Goal: Information Seeking & Learning: Learn about a topic

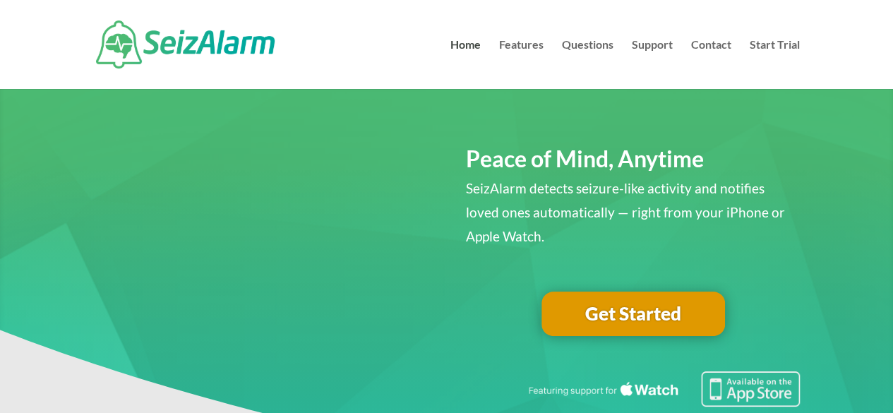
scroll to position [35, 0]
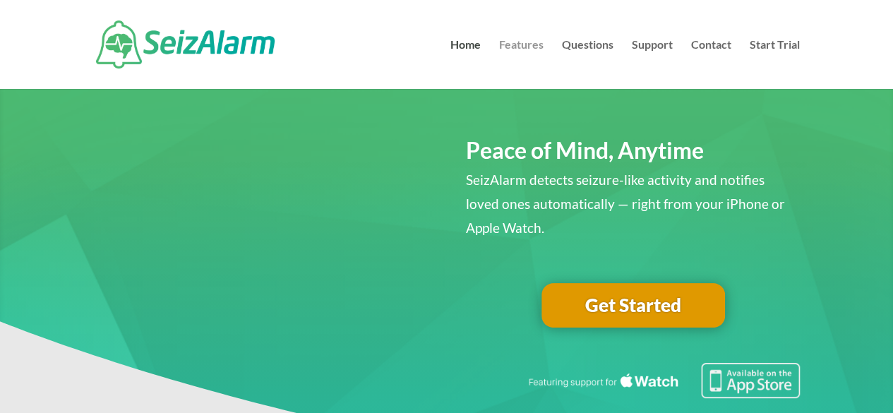
click at [519, 47] on link "Features" at bounding box center [521, 64] width 44 height 49
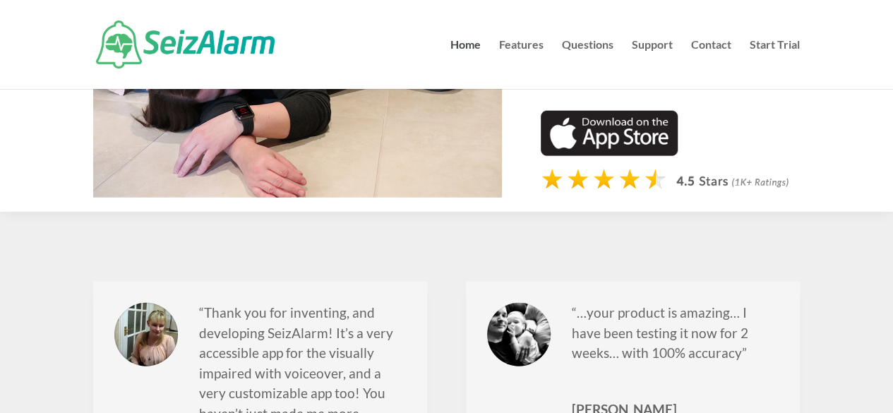
scroll to position [1744, 0]
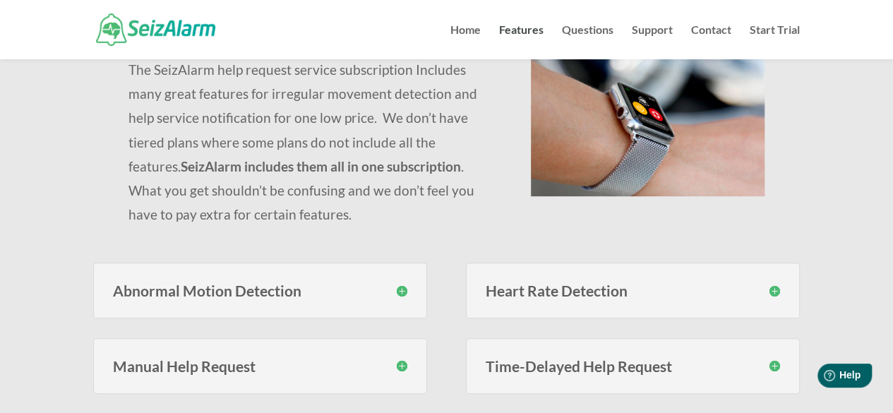
scroll to position [176, 0]
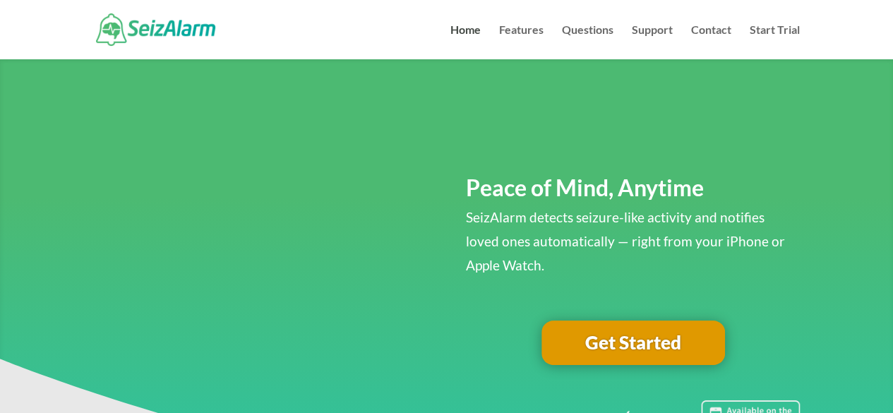
scroll to position [1744, 0]
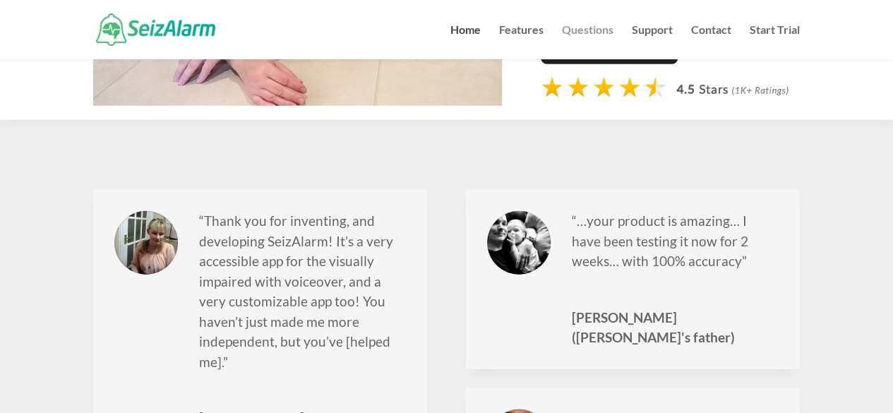
click at [596, 31] on link "Questions" at bounding box center [588, 42] width 52 height 35
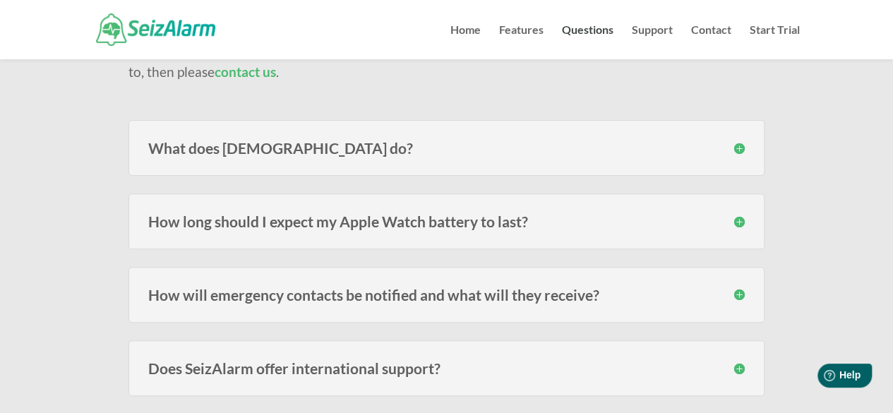
scroll to position [164, 0]
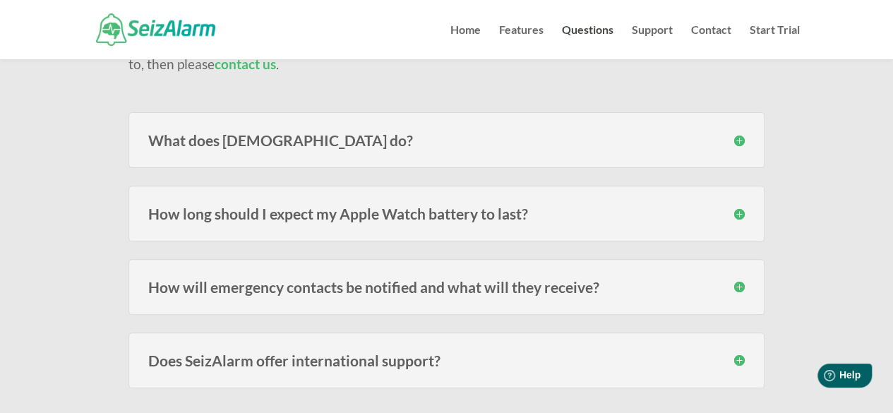
click at [501, 143] on h3 "What does [DEMOGRAPHIC_DATA] do?" at bounding box center [446, 140] width 596 height 15
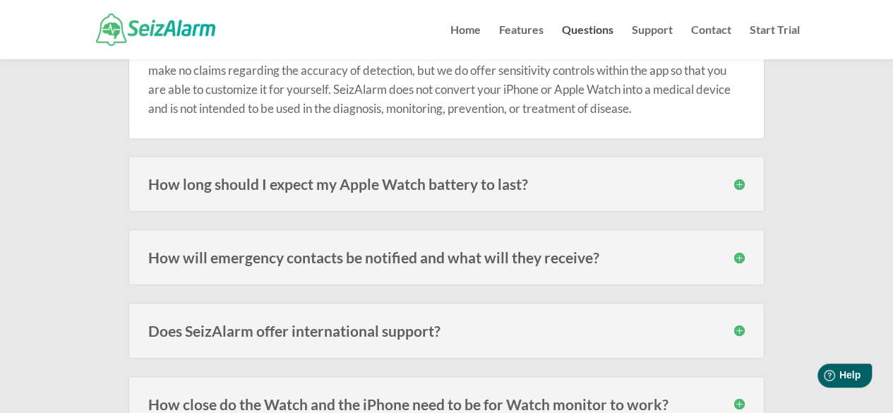
scroll to position [329, 0]
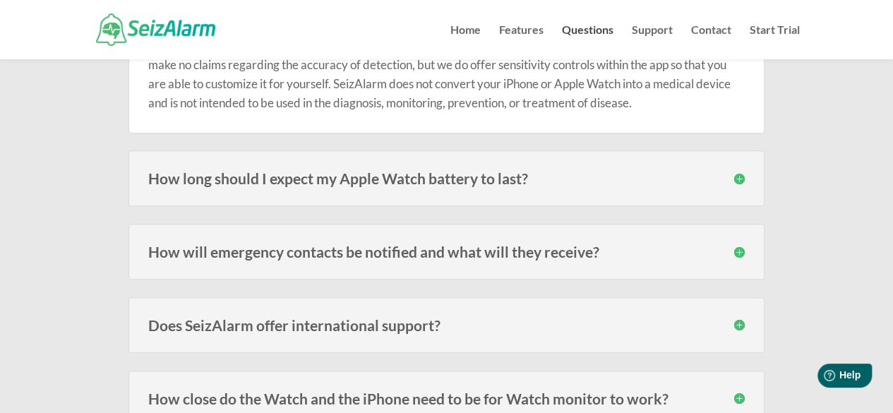
click at [552, 181] on h3 "How long should I expect my Apple Watch battery to last?" at bounding box center [446, 178] width 596 height 15
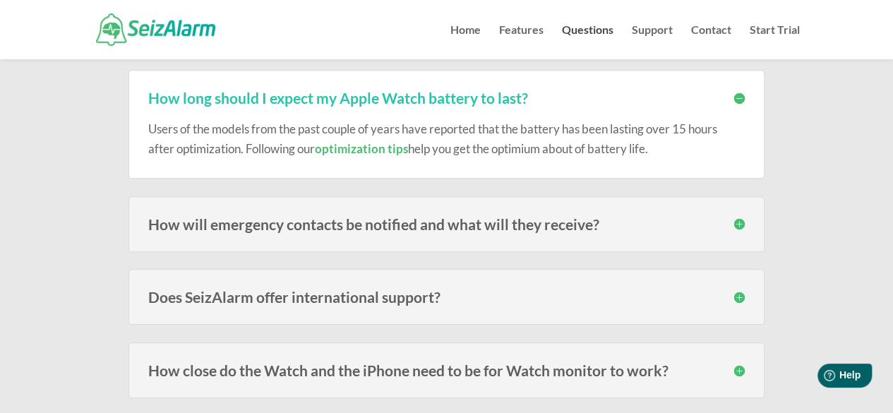
scroll to position [411, 0]
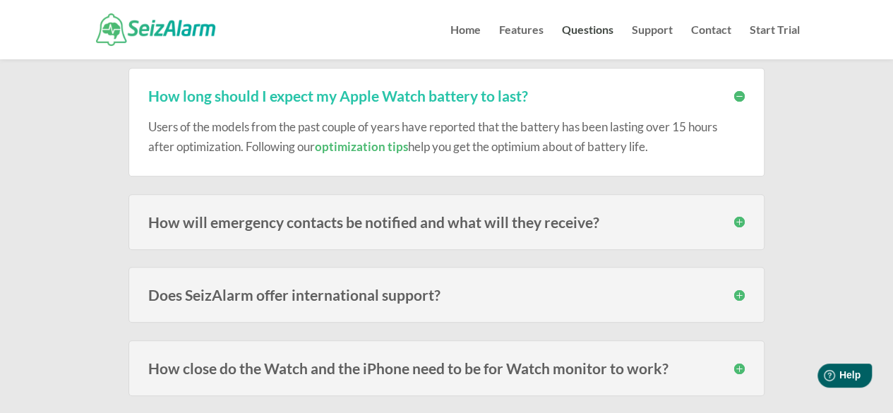
click at [488, 227] on h3 "How will emergency contacts be notified and what will they receive?" at bounding box center [446, 222] width 596 height 15
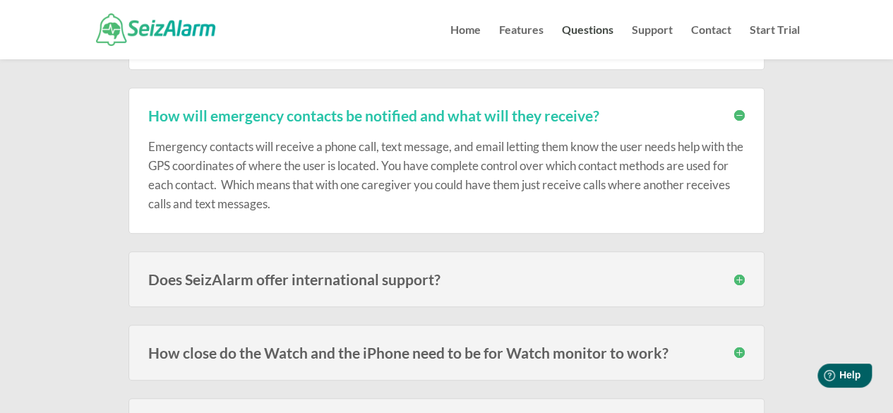
scroll to position [541, 0]
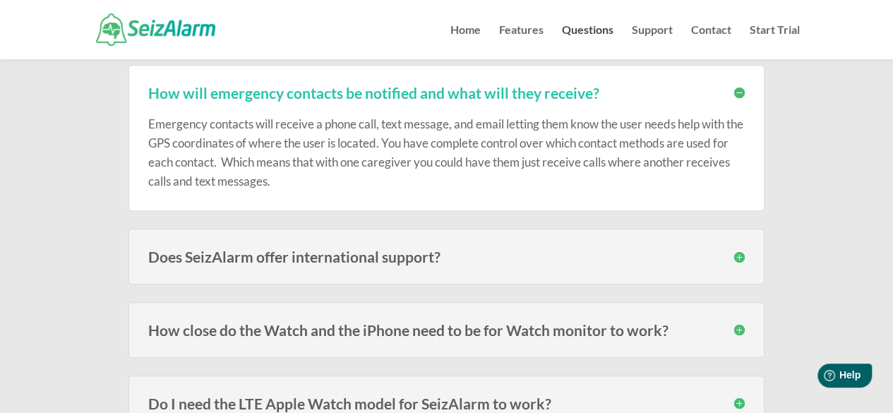
click at [506, 261] on h3 "Does SeizAlarm offer international support?" at bounding box center [446, 256] width 596 height 15
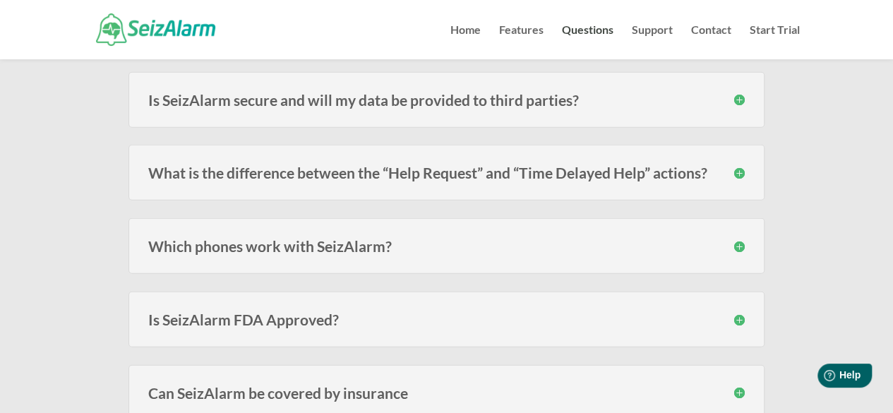
scroll to position [1787, 0]
